Goal: Task Accomplishment & Management: Manage account settings

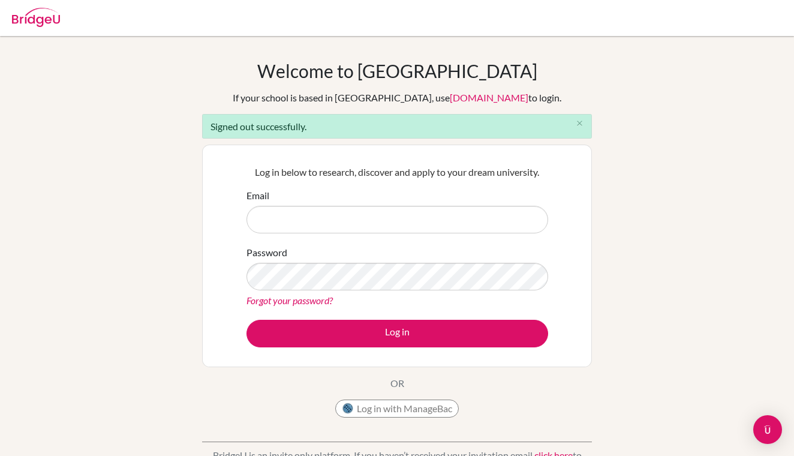
click at [327, 209] on input "Email" at bounding box center [397, 220] width 302 height 28
type input "[EMAIL_ADDRESS][DOMAIN_NAME]"
click at [470, 251] on div "Password Forgot your password?" at bounding box center [397, 276] width 302 height 62
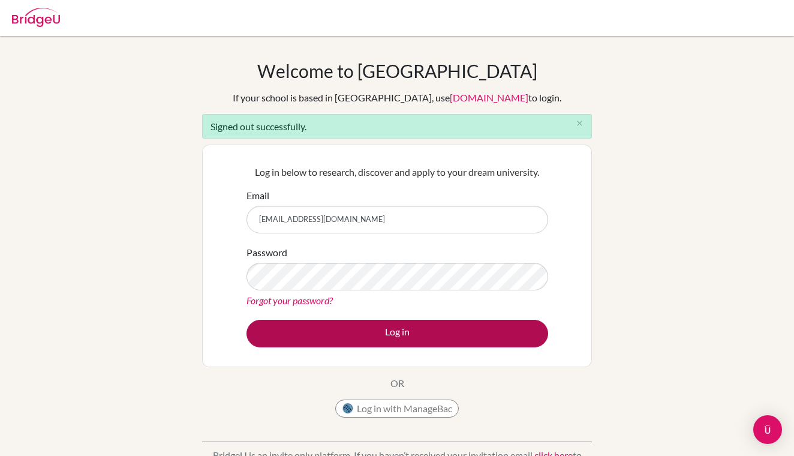
click at [409, 334] on button "Log in" at bounding box center [397, 334] width 302 height 28
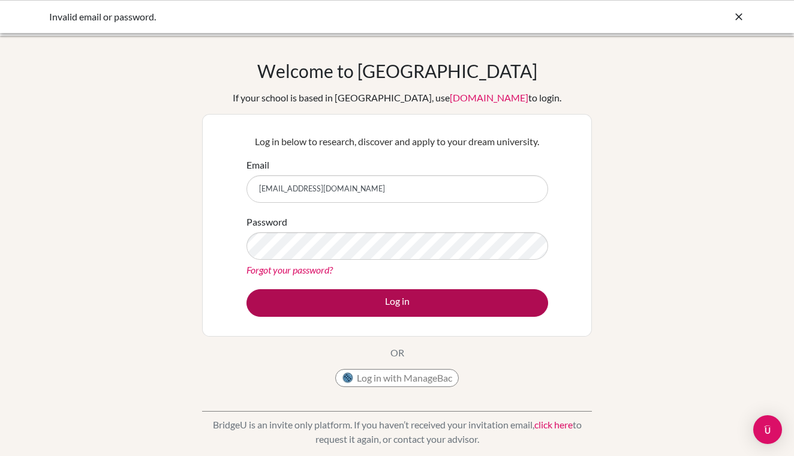
click at [417, 297] on button "Log in" at bounding box center [397, 303] width 302 height 28
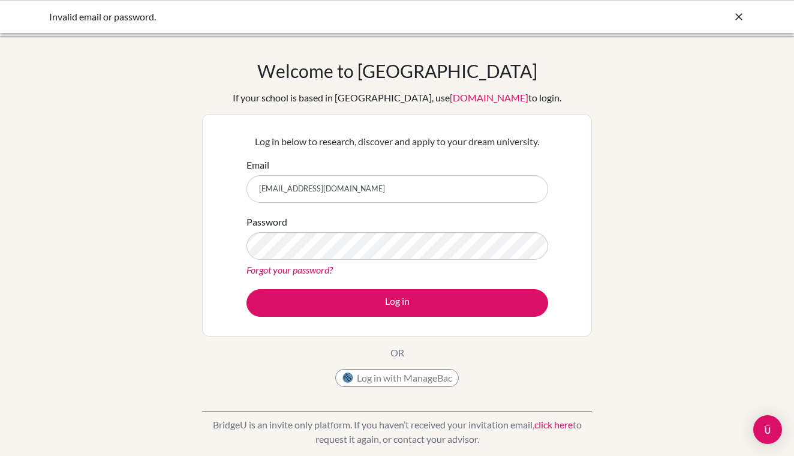
click at [380, 278] on form "Email nursultan.sadykov12@icloud.com Password Forgot your password? Log in" at bounding box center [397, 237] width 302 height 159
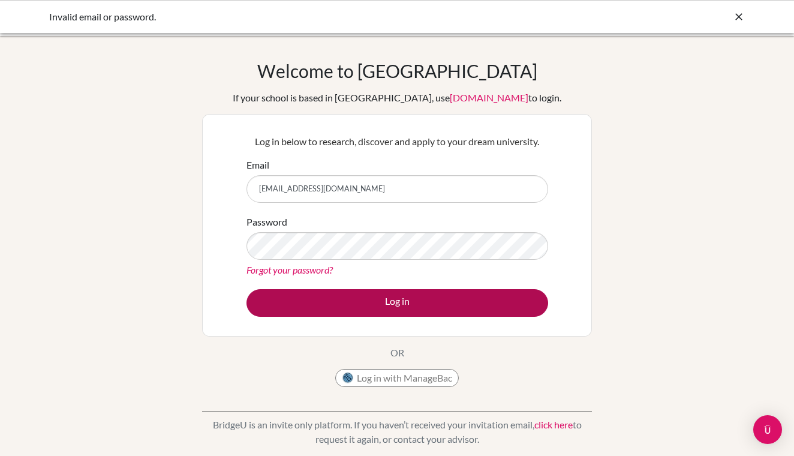
click at [333, 297] on button "Log in" at bounding box center [397, 303] width 302 height 28
click at [393, 306] on button "Log in" at bounding box center [397, 303] width 302 height 28
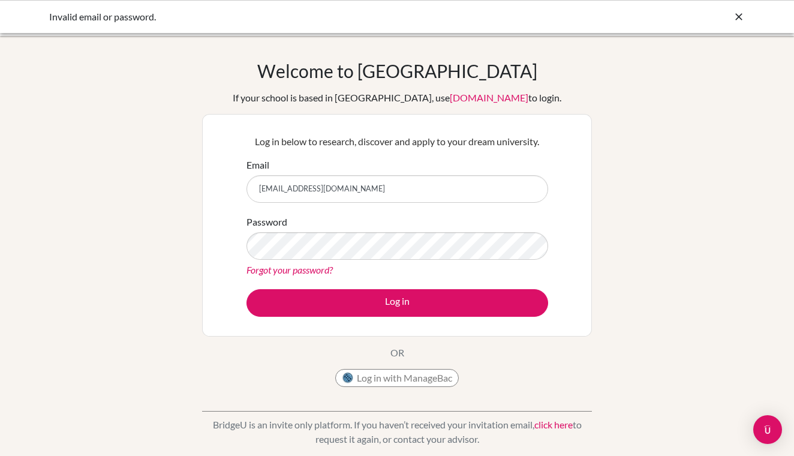
click at [290, 269] on link "Forgot your password?" at bounding box center [289, 269] width 86 height 11
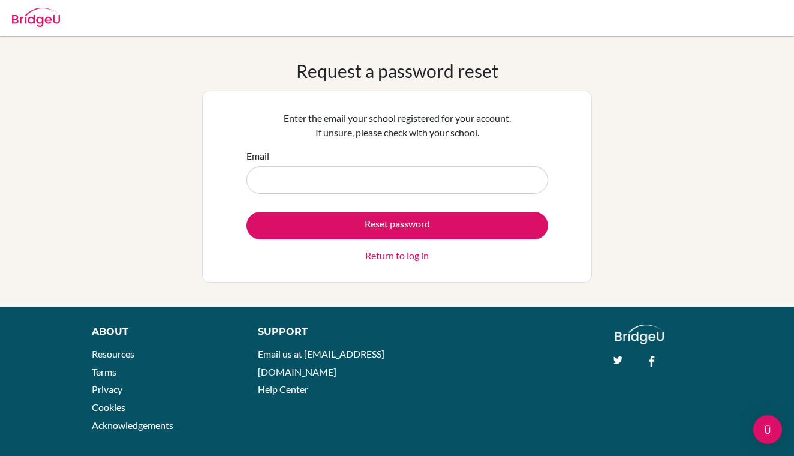
click at [282, 177] on input "Email" at bounding box center [397, 180] width 302 height 28
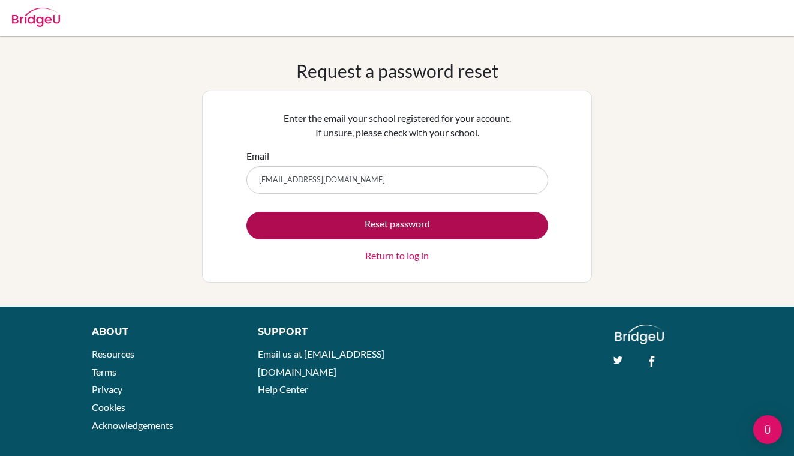
type input "[EMAIL_ADDRESS][DOMAIN_NAME]"
click at [459, 222] on button "Reset password" at bounding box center [397, 226] width 302 height 28
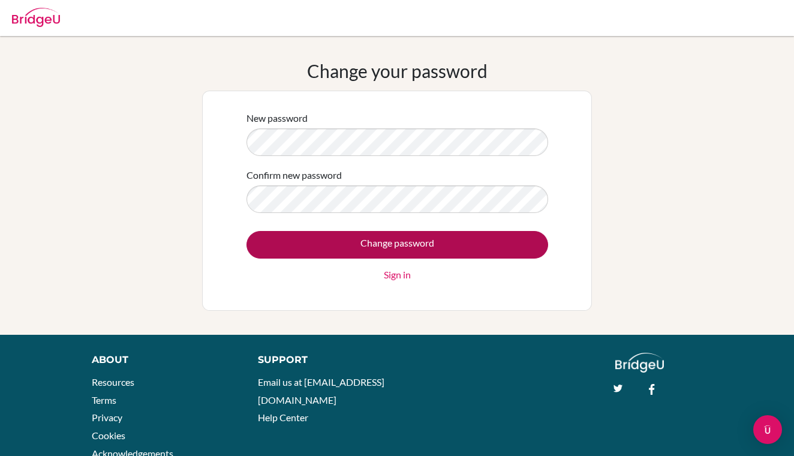
click at [388, 244] on input "Change password" at bounding box center [397, 245] width 302 height 28
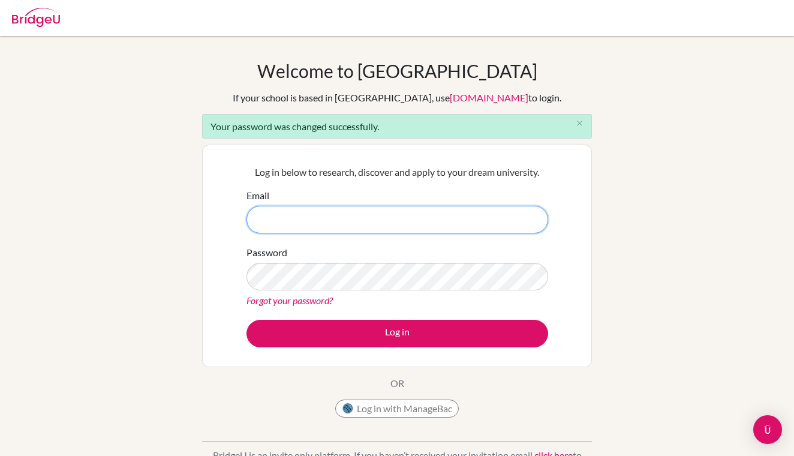
click at [320, 213] on input "Email" at bounding box center [397, 220] width 302 height 28
type input "[EMAIL_ADDRESS][DOMAIN_NAME]"
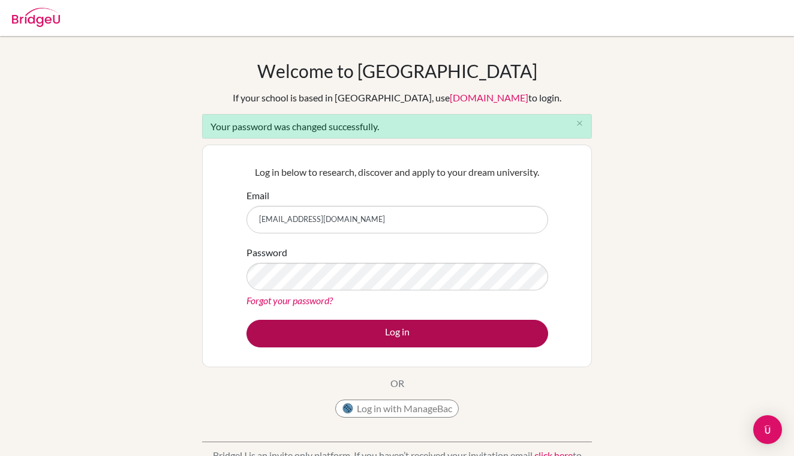
click at [390, 333] on button "Log in" at bounding box center [397, 334] width 302 height 28
